Goal: Information Seeking & Learning: Learn about a topic

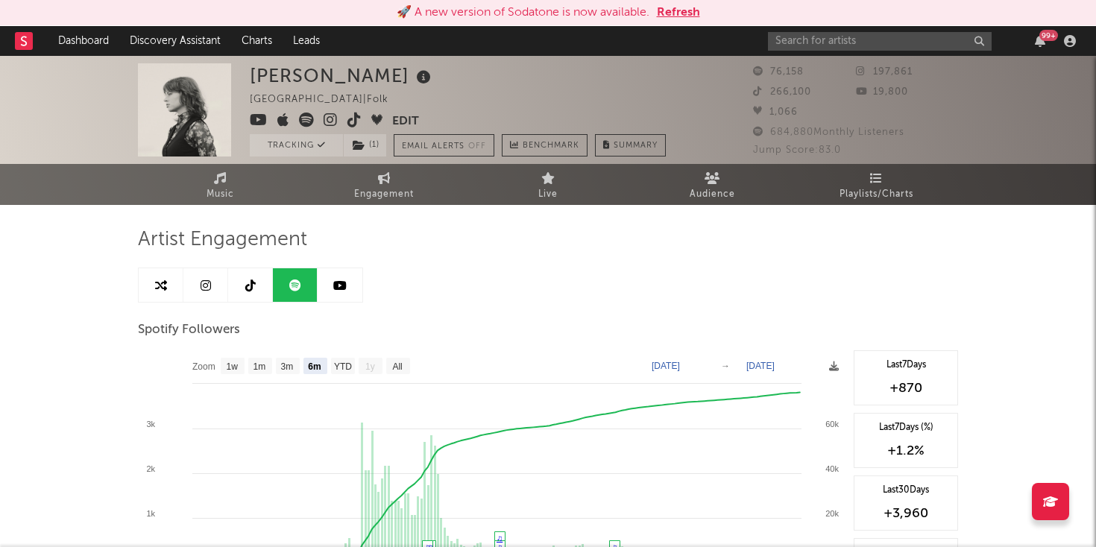
select select "6m"
select select "1w"
click at [836, 37] on input "text" at bounding box center [880, 41] width 224 height 19
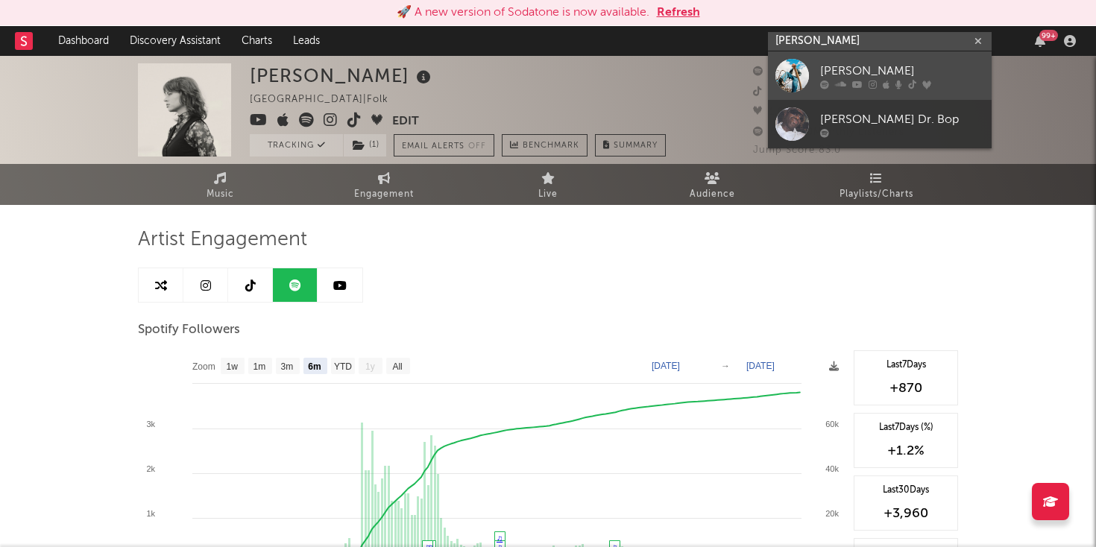
type input "[PERSON_NAME]"
click at [823, 74] on div "[PERSON_NAME]" at bounding box center [902, 71] width 164 height 18
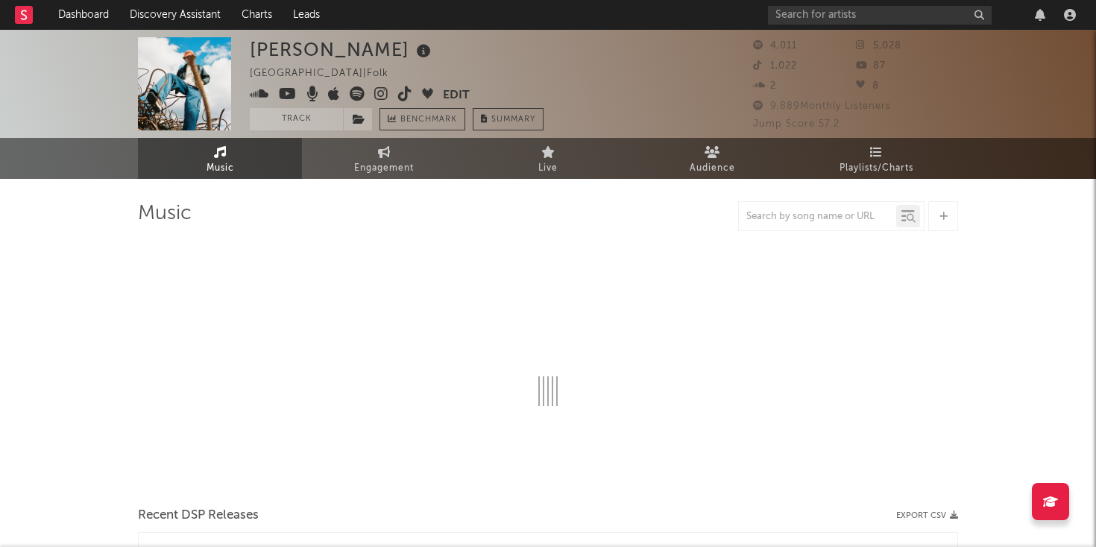
select select "6m"
